Goal: Information Seeking & Learning: Understand process/instructions

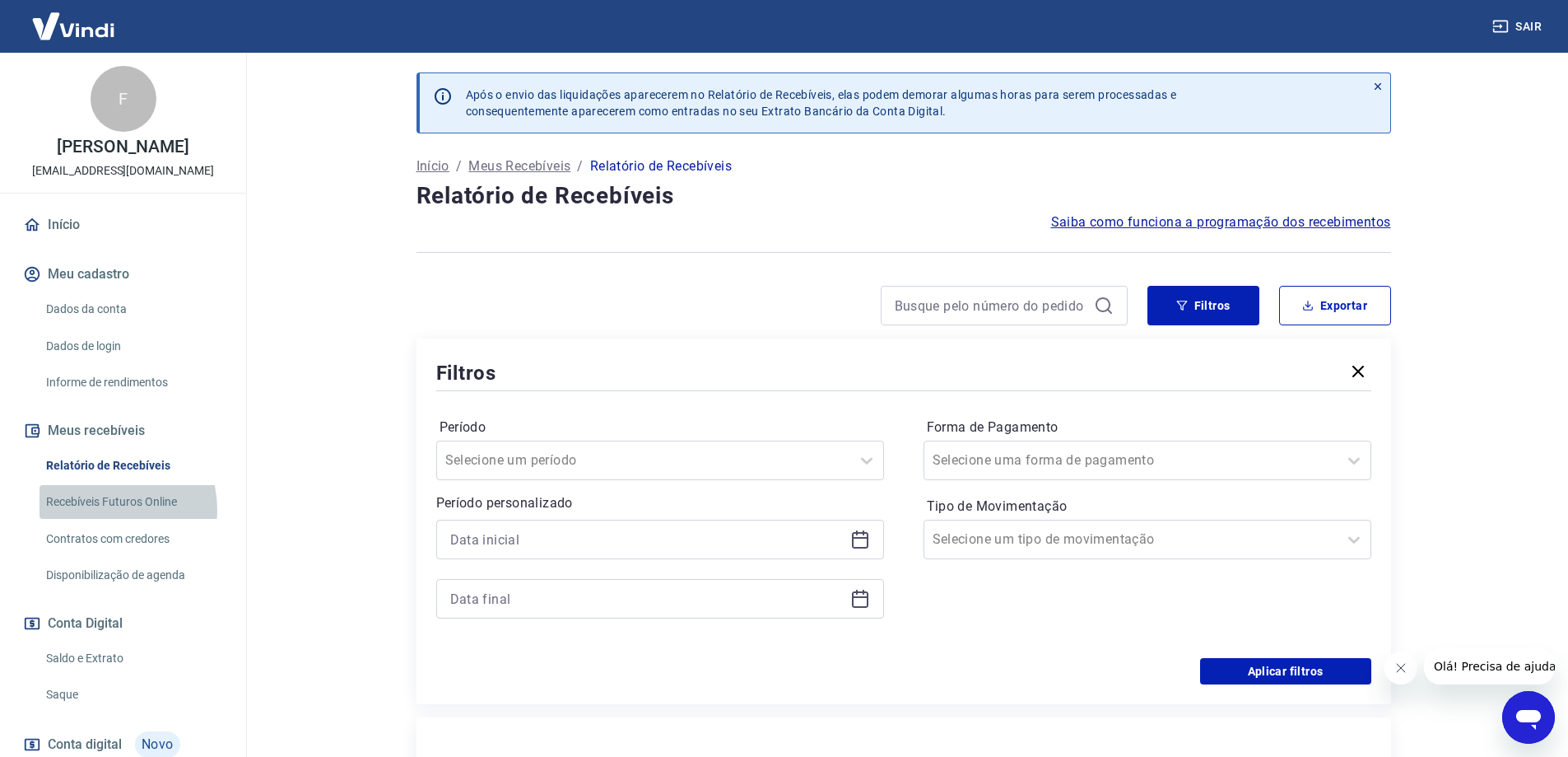
click at [98, 510] on link "Recebíveis Futuros Online" at bounding box center [133, 502] width 187 height 33
click at [78, 502] on link "Recebíveis Futuros Online" at bounding box center [133, 502] width 187 height 33
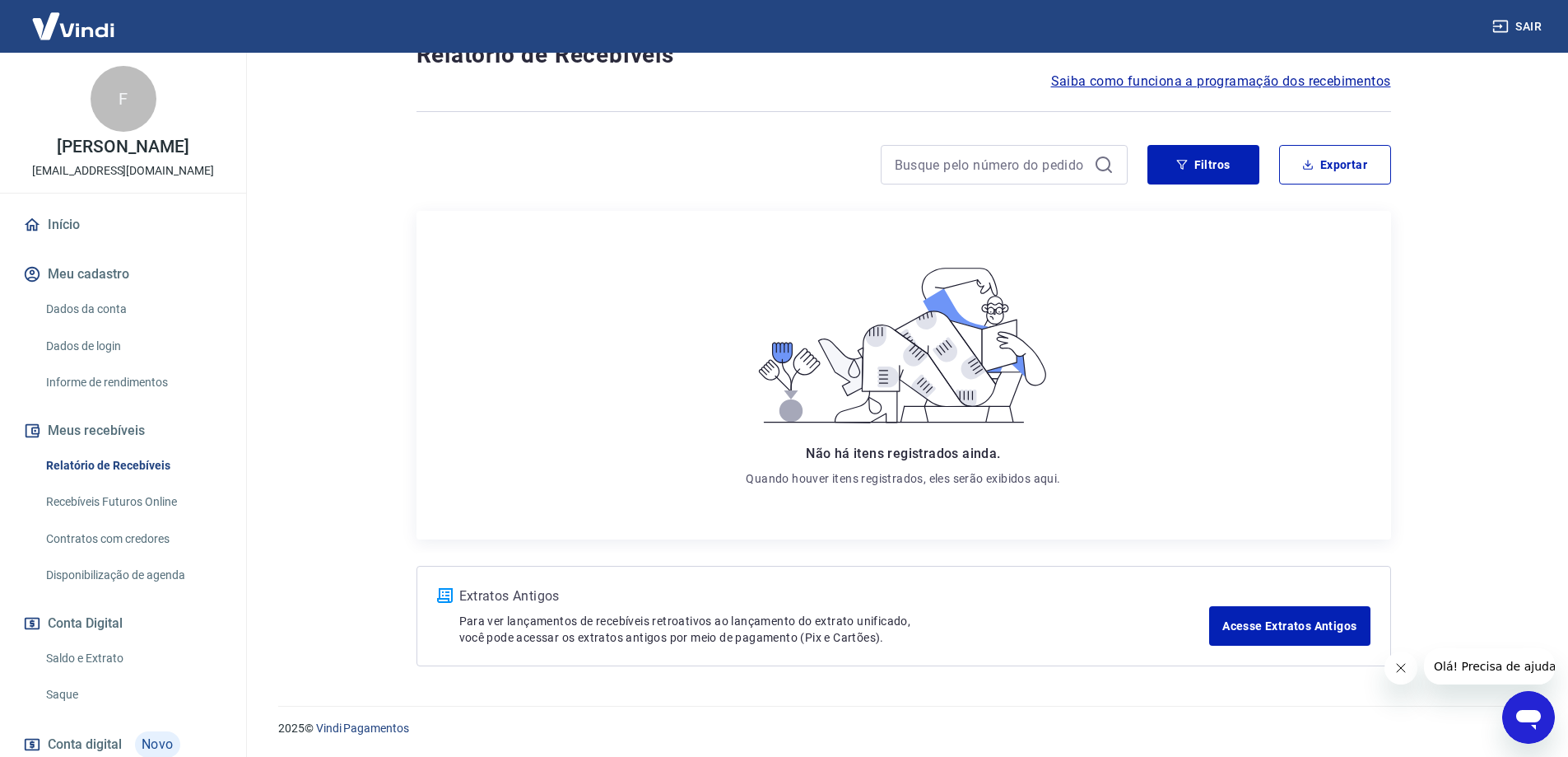
scroll to position [142, 0]
click at [1394, 671] on icon "Fechar mensagem da empresa" at bounding box center [1400, 668] width 13 height 13
click at [1190, 163] on button "Filtros" at bounding box center [1203, 164] width 112 height 40
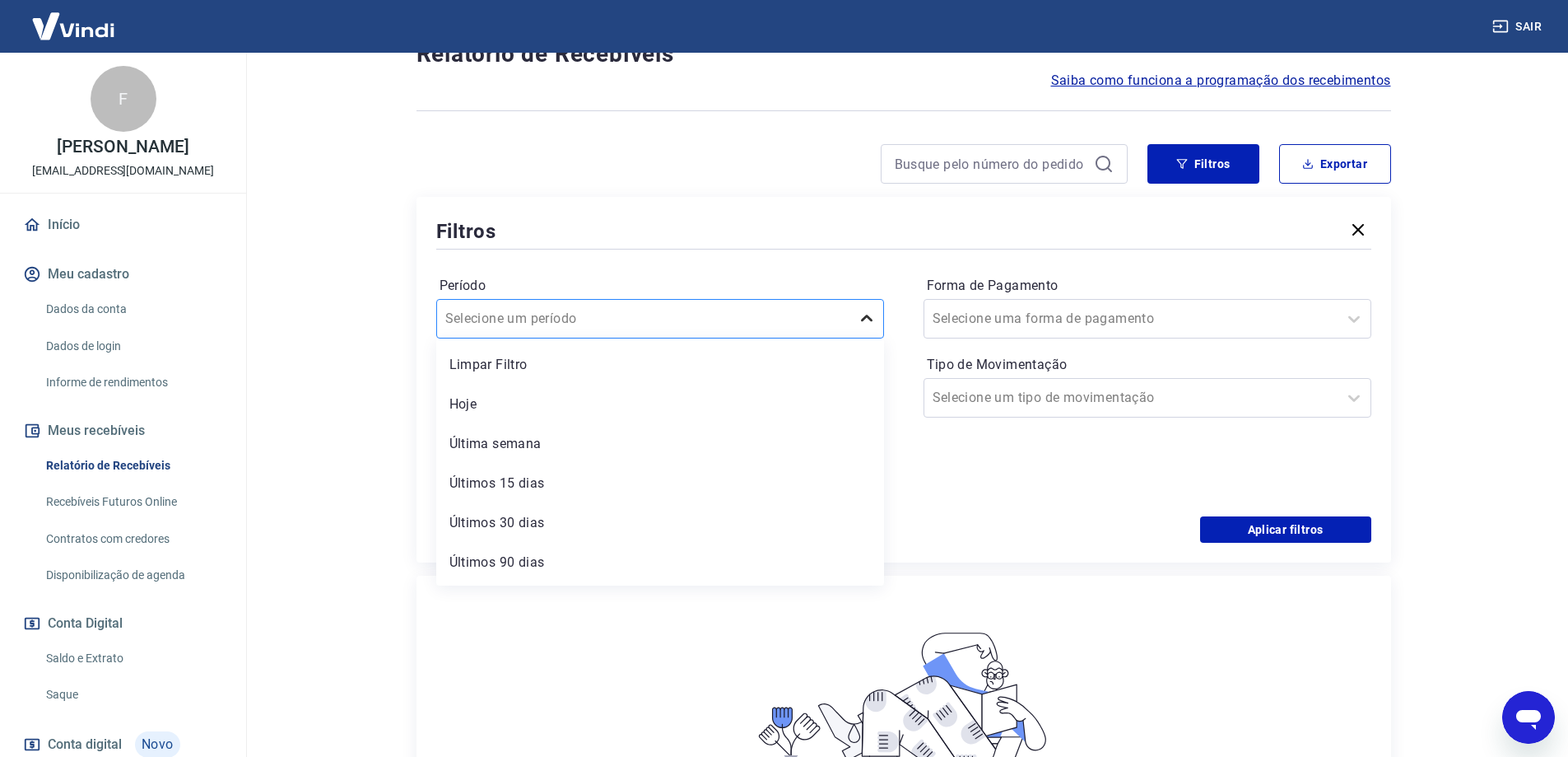
click at [869, 319] on icon at bounding box center [867, 318] width 11 height 7
click at [669, 514] on div "Últimos 30 dias" at bounding box center [660, 522] width 447 height 33
drag, startPoint x: 669, startPoint y: 514, endPoint x: 947, endPoint y: 513, distance: 278.0
click at [669, 514] on div "Período option Últimos 30 dias focused, 5 of 7. 7 results available. Use Up and…" at bounding box center [903, 385] width 935 height 264
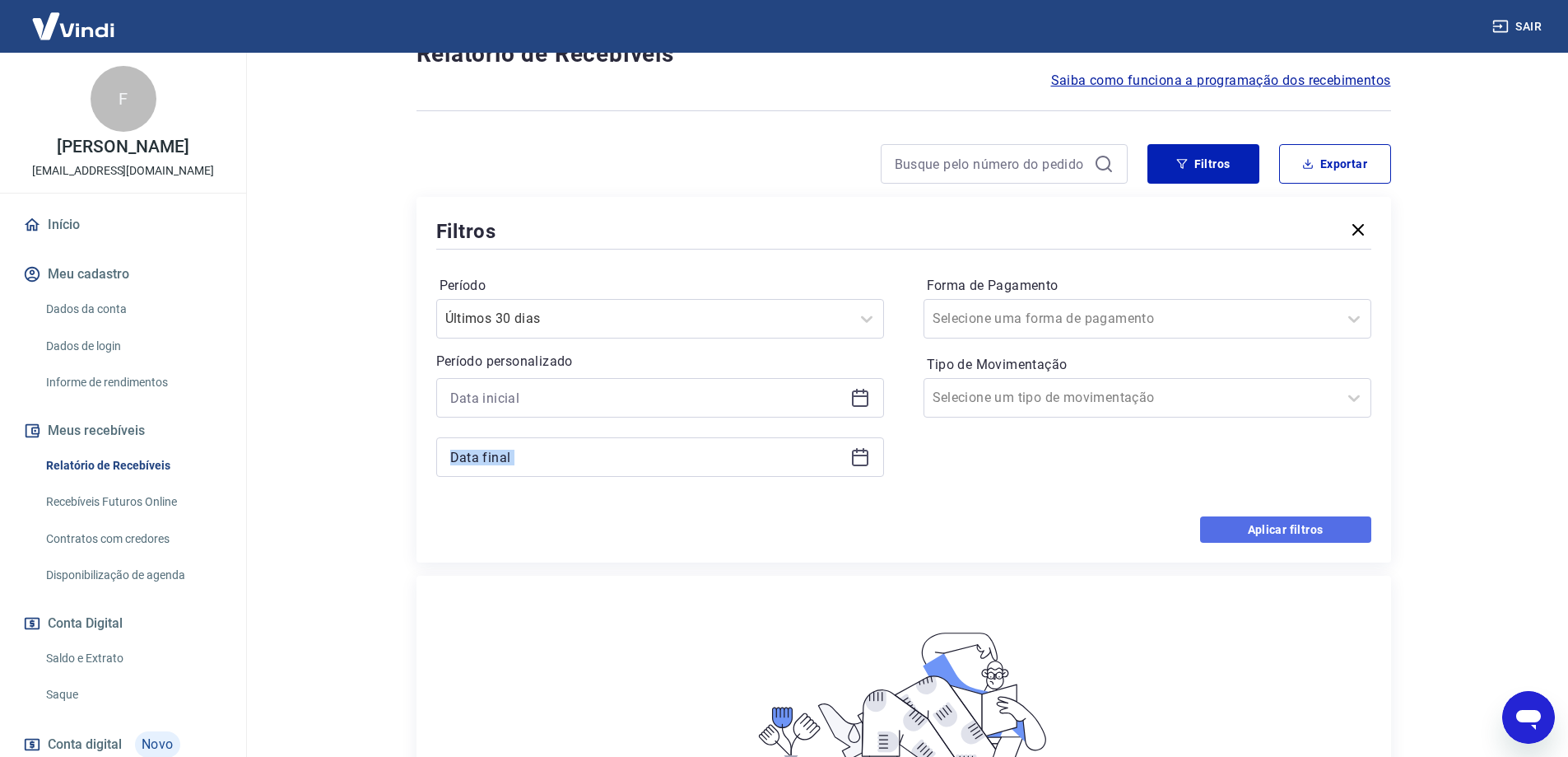
click at [1328, 533] on button "Aplicar filtros" at bounding box center [1286, 529] width 171 height 26
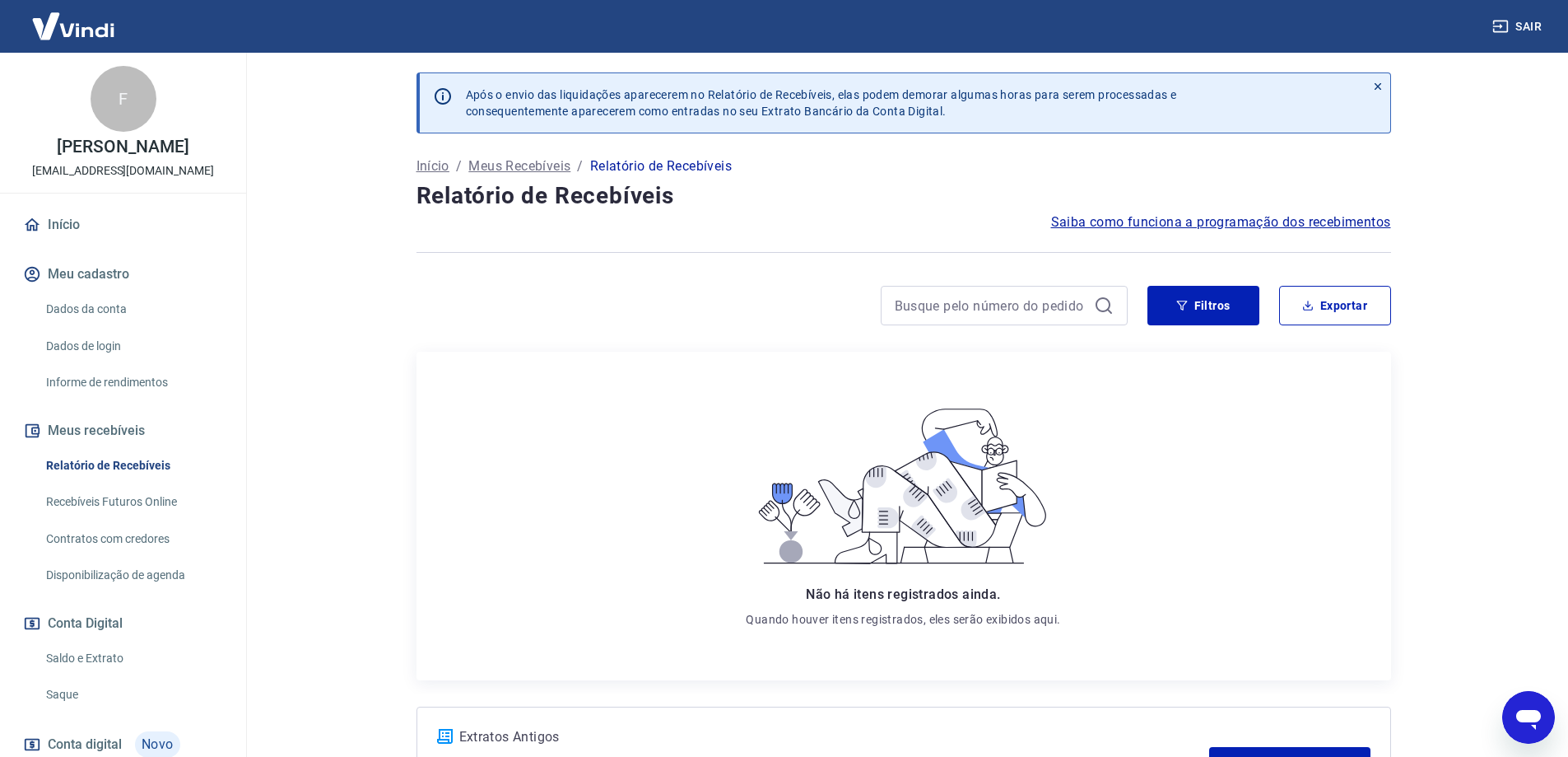
click at [1224, 227] on span "Saiba como funciona a programação dos recebimentos" at bounding box center [1221, 222] width 340 height 20
